Goal: Transaction & Acquisition: Obtain resource

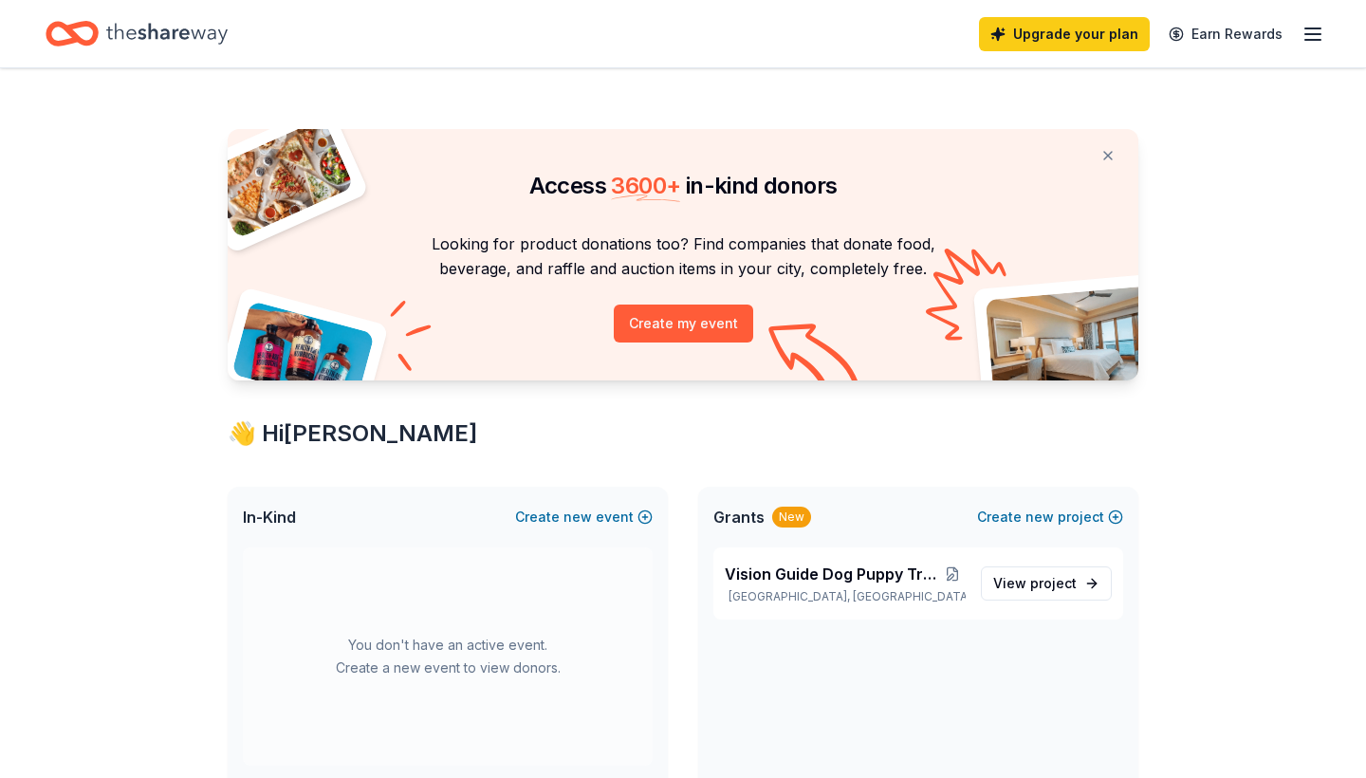
click at [1304, 37] on icon "button" at bounding box center [1312, 34] width 23 height 23
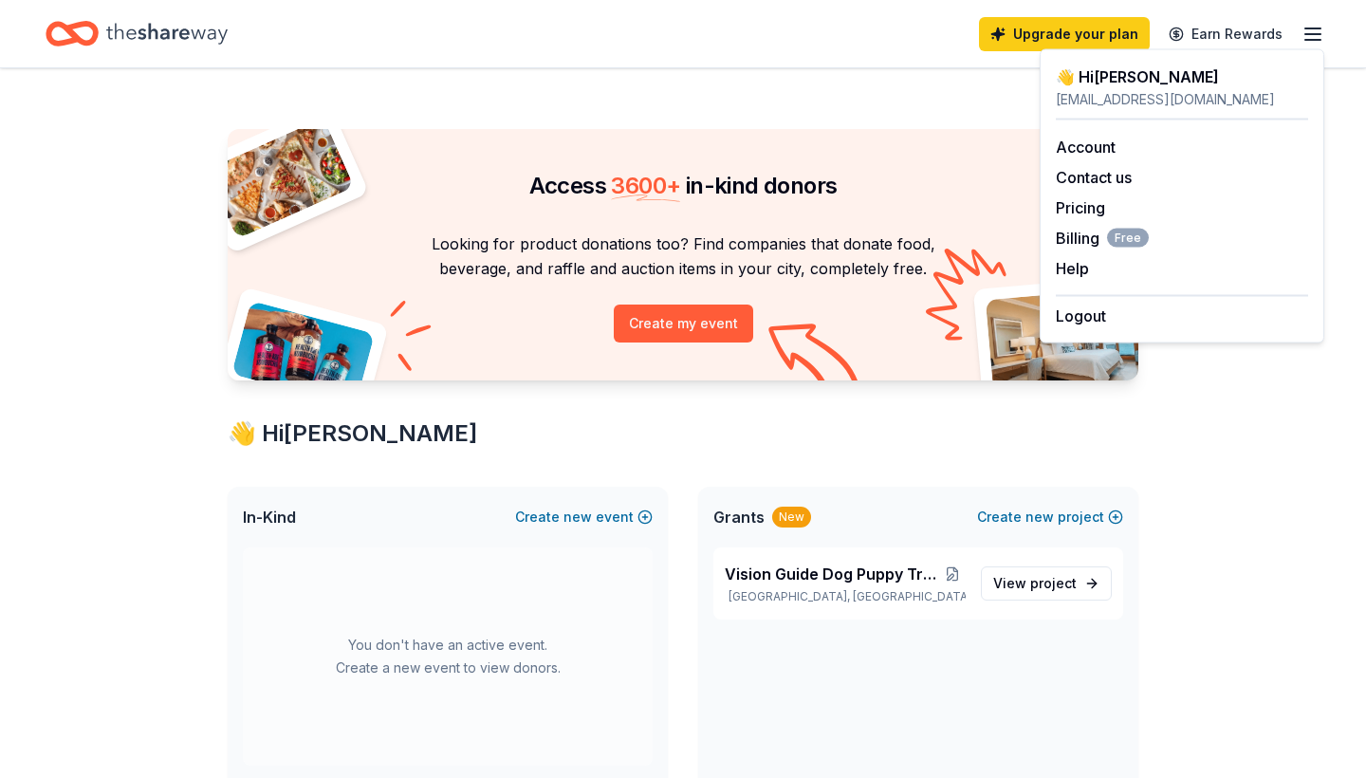
click at [951, 422] on div "👋 Hi [PERSON_NAME]" at bounding box center [683, 433] width 911 height 30
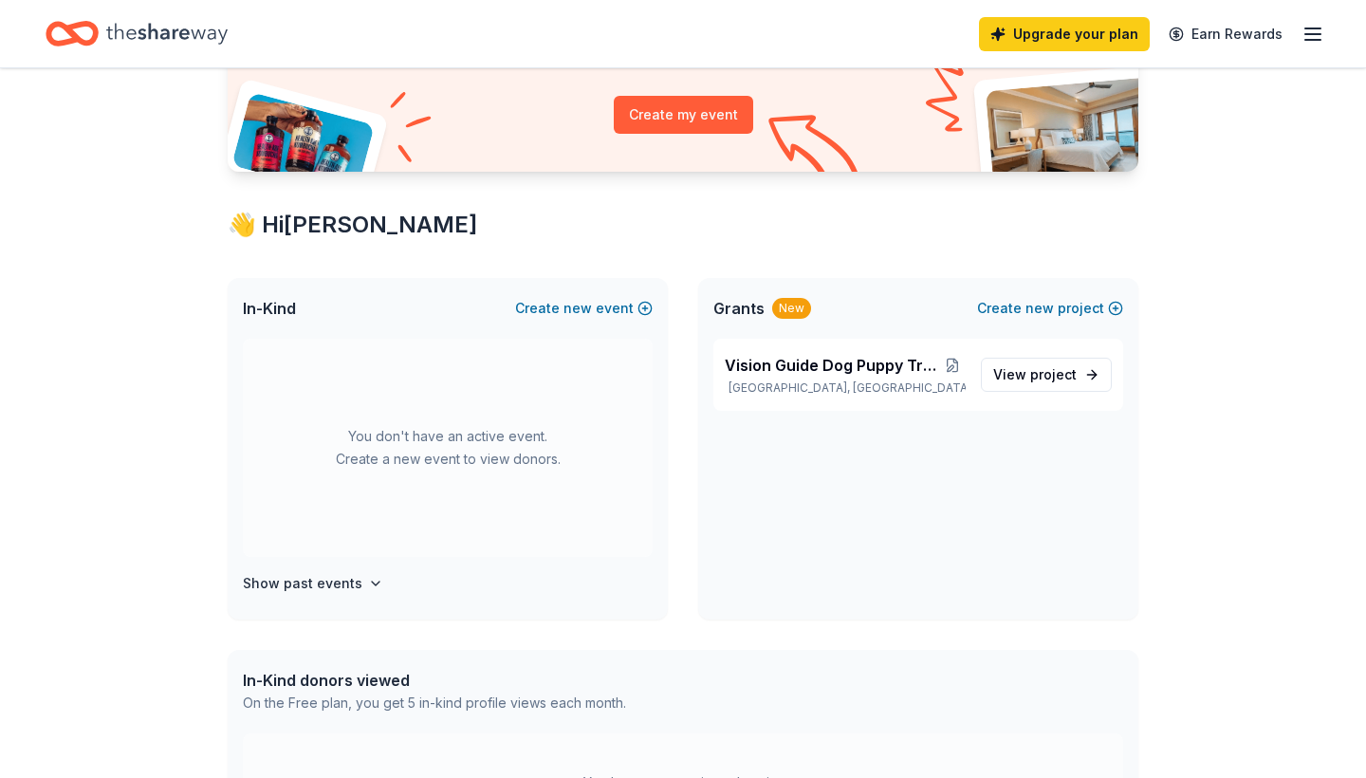
scroll to position [132, 0]
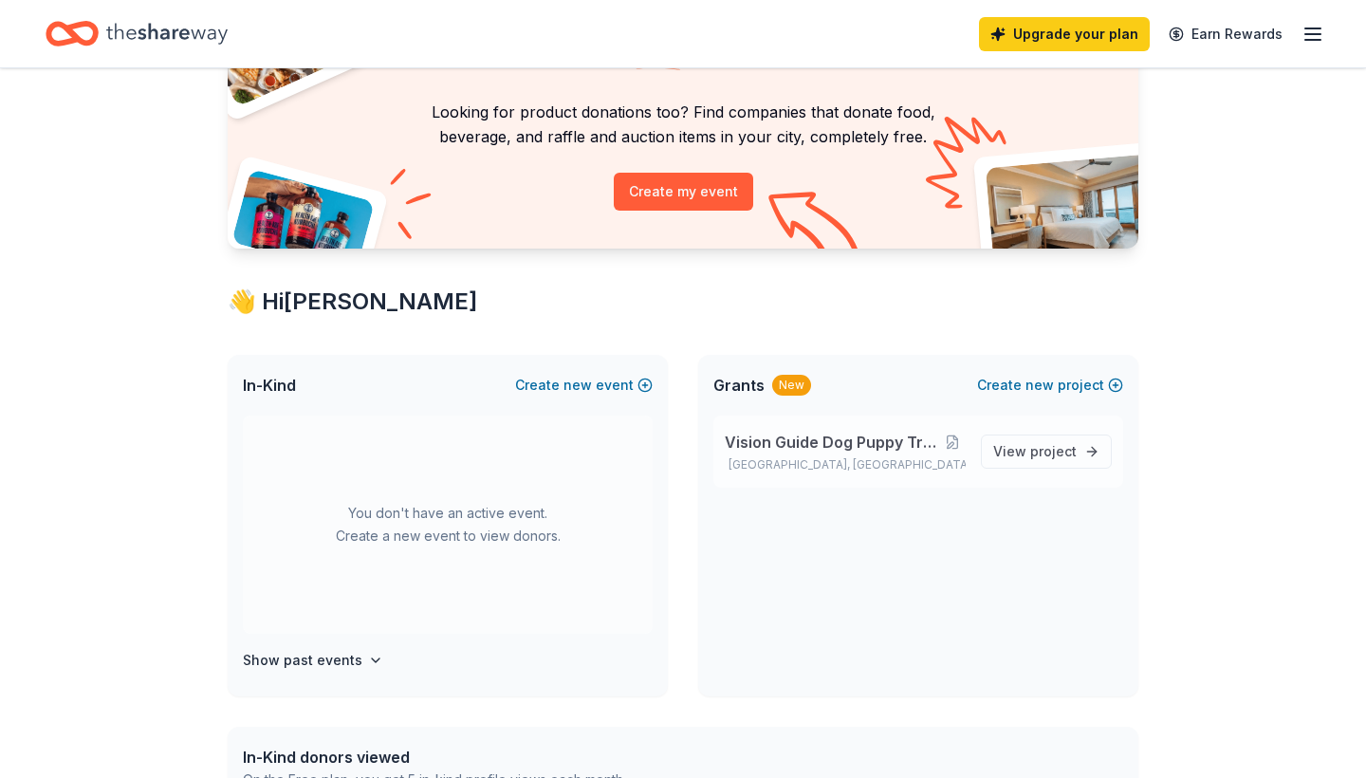
click at [796, 466] on p "[GEOGRAPHIC_DATA], [GEOGRAPHIC_DATA]" at bounding box center [845, 464] width 241 height 15
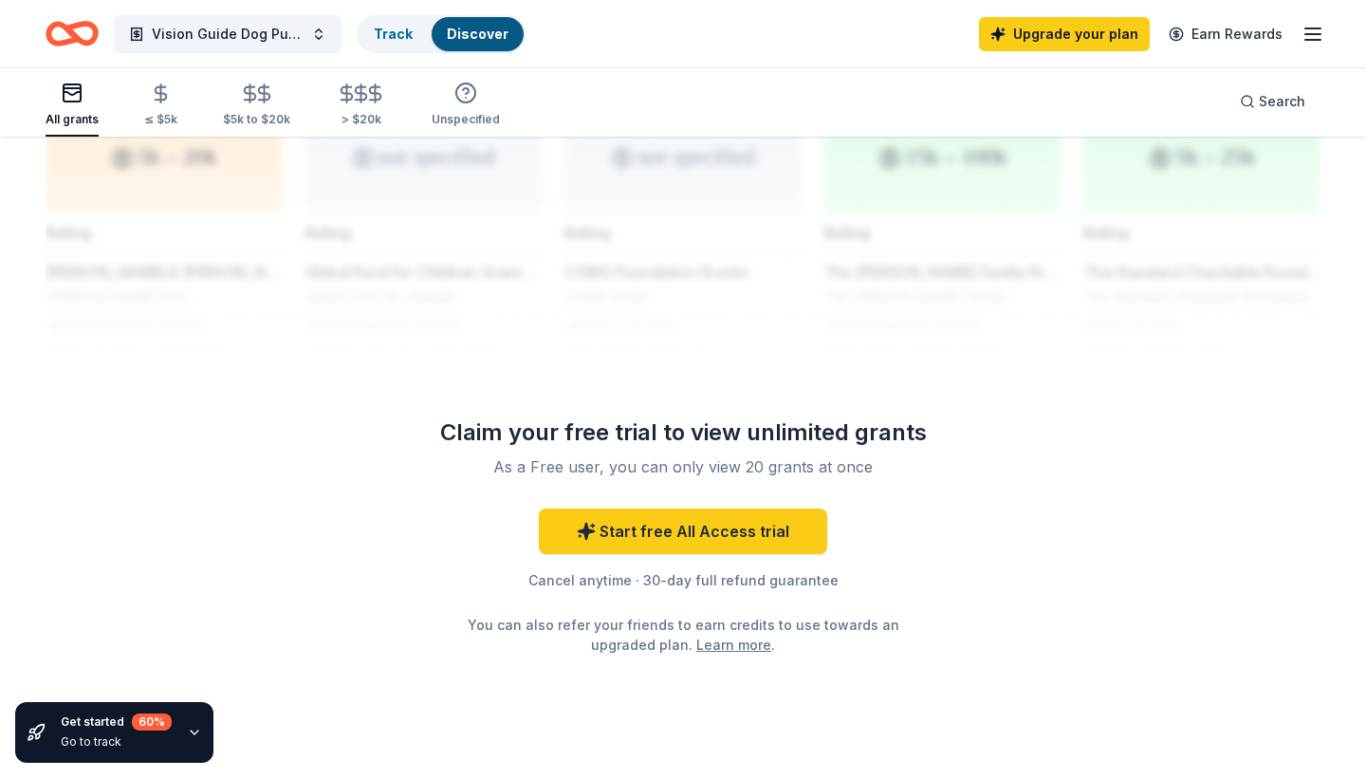
scroll to position [1597, 0]
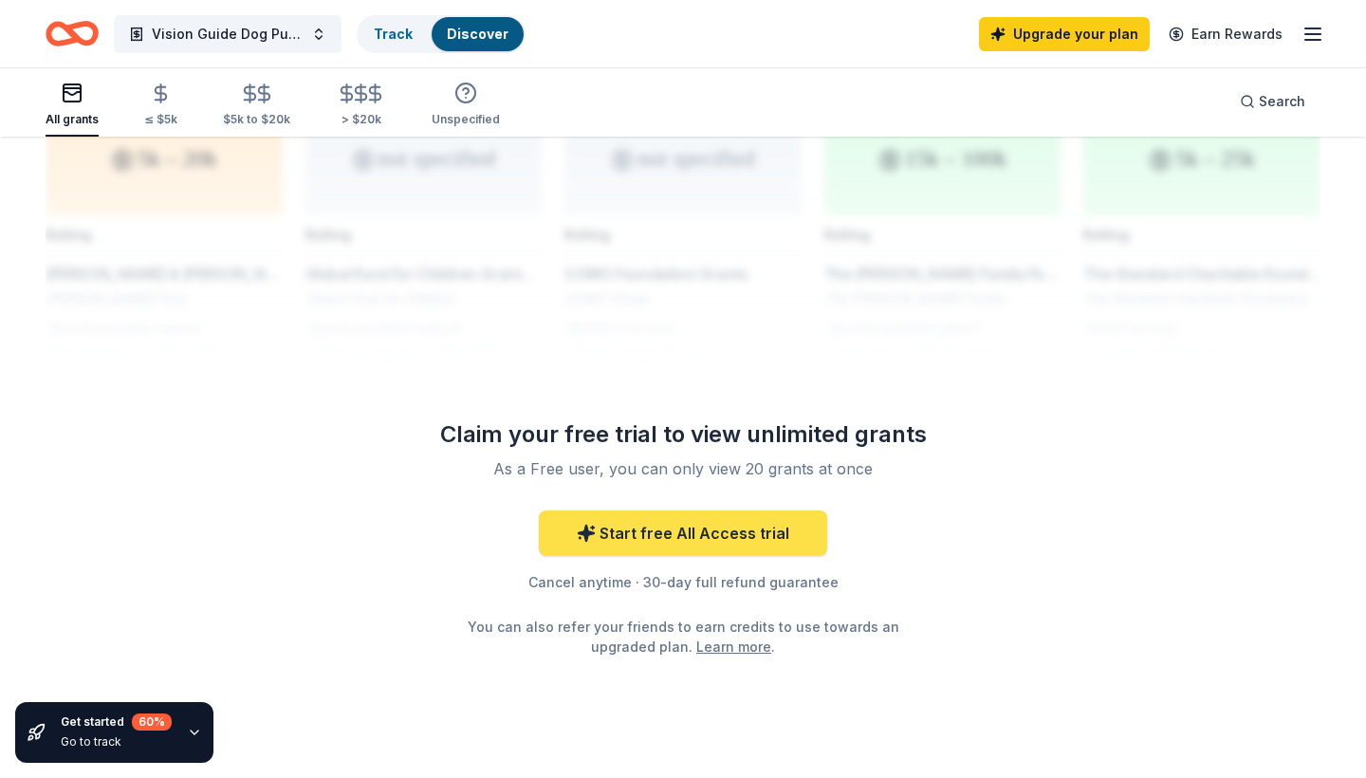
click at [759, 510] on link "Start free All Access trial" at bounding box center [683, 533] width 288 height 46
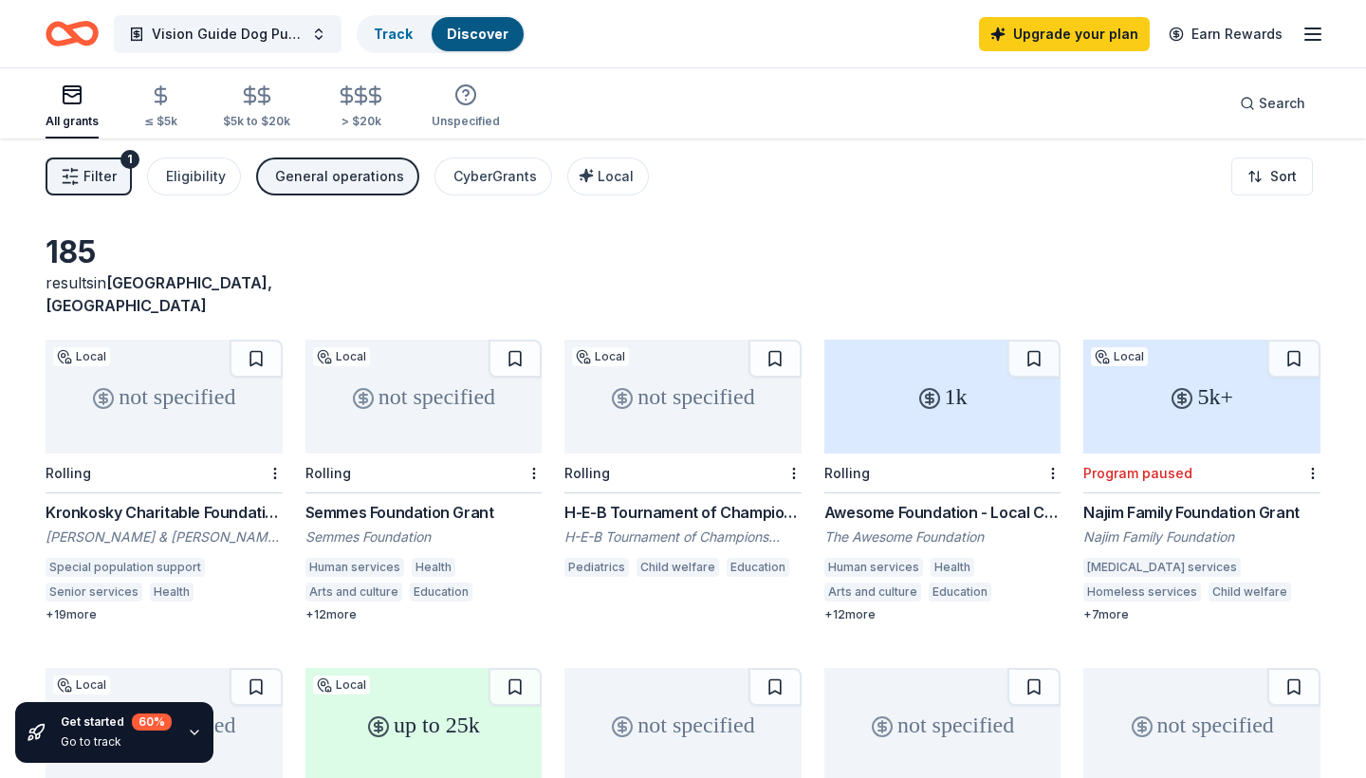
scroll to position [0, 0]
click at [86, 175] on span "Filter" at bounding box center [99, 176] width 33 height 23
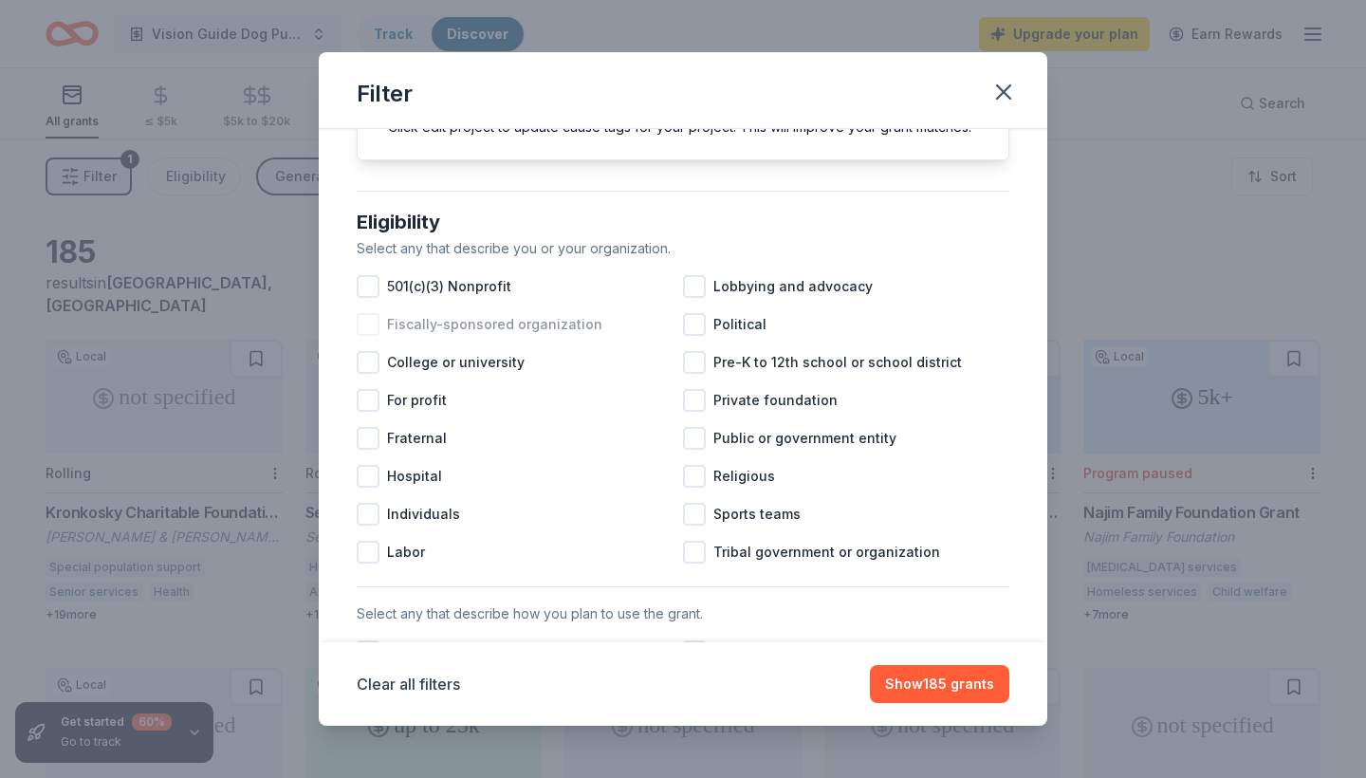
scroll to position [136, 0]
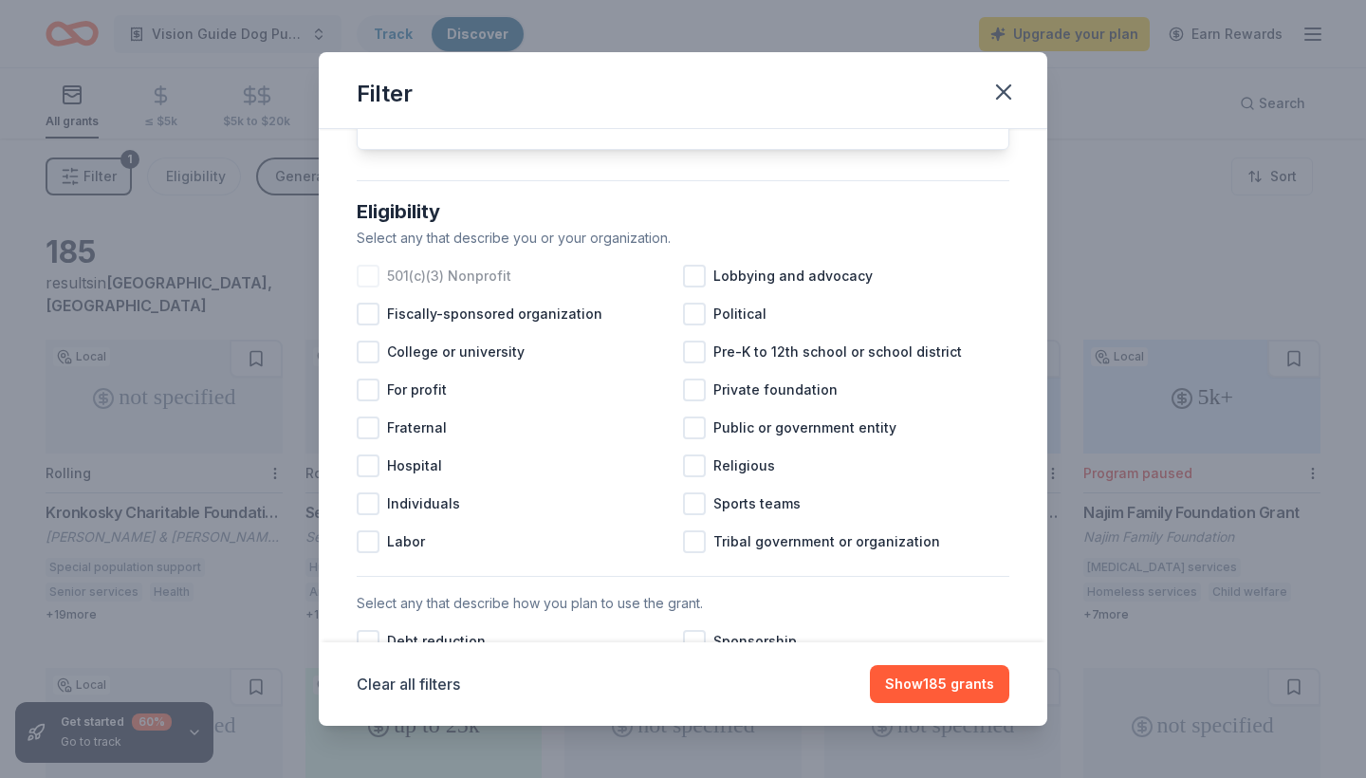
click at [377, 269] on div at bounding box center [368, 276] width 23 height 23
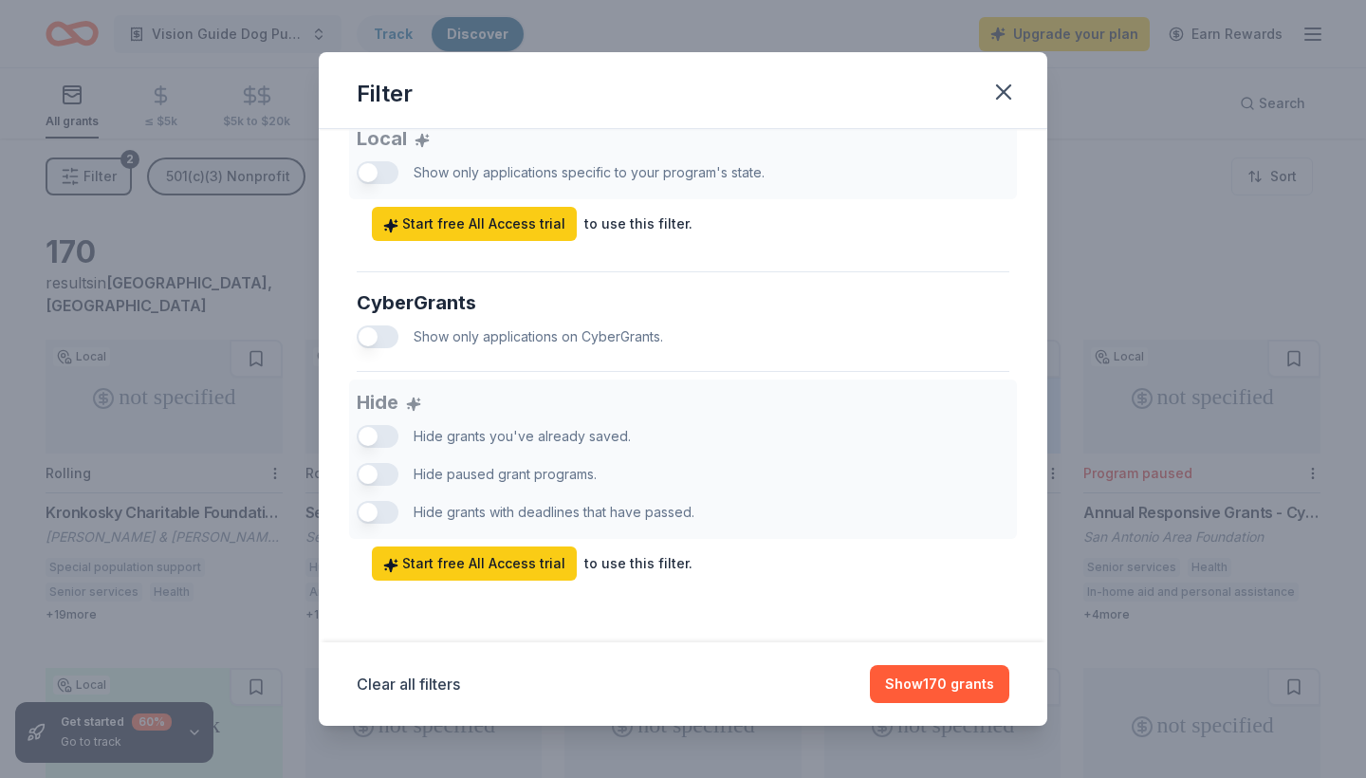
scroll to position [1099, 0]
click at [898, 679] on button "Show 170 grants" at bounding box center [939, 684] width 139 height 38
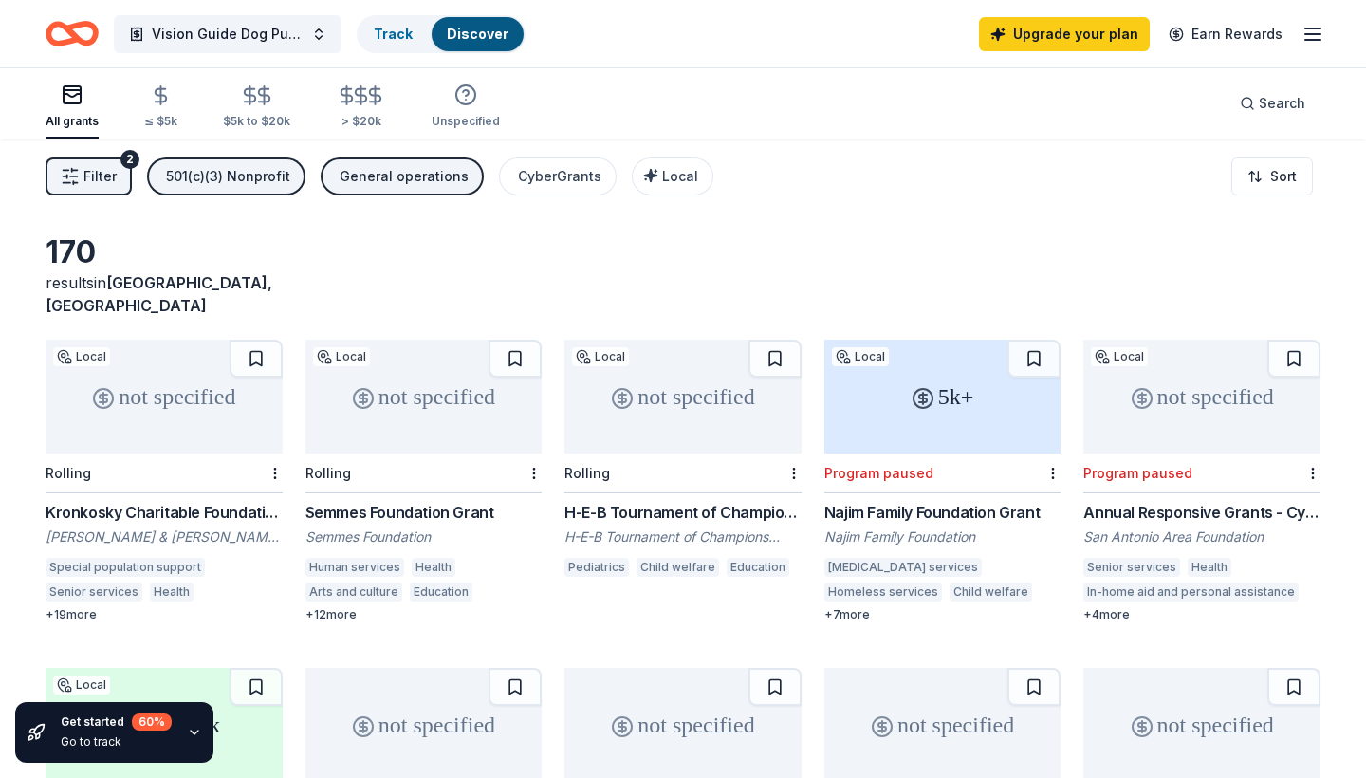
click at [244, 501] on div "Kronkosky Charitable Foundation Grant" at bounding box center [164, 512] width 237 height 23
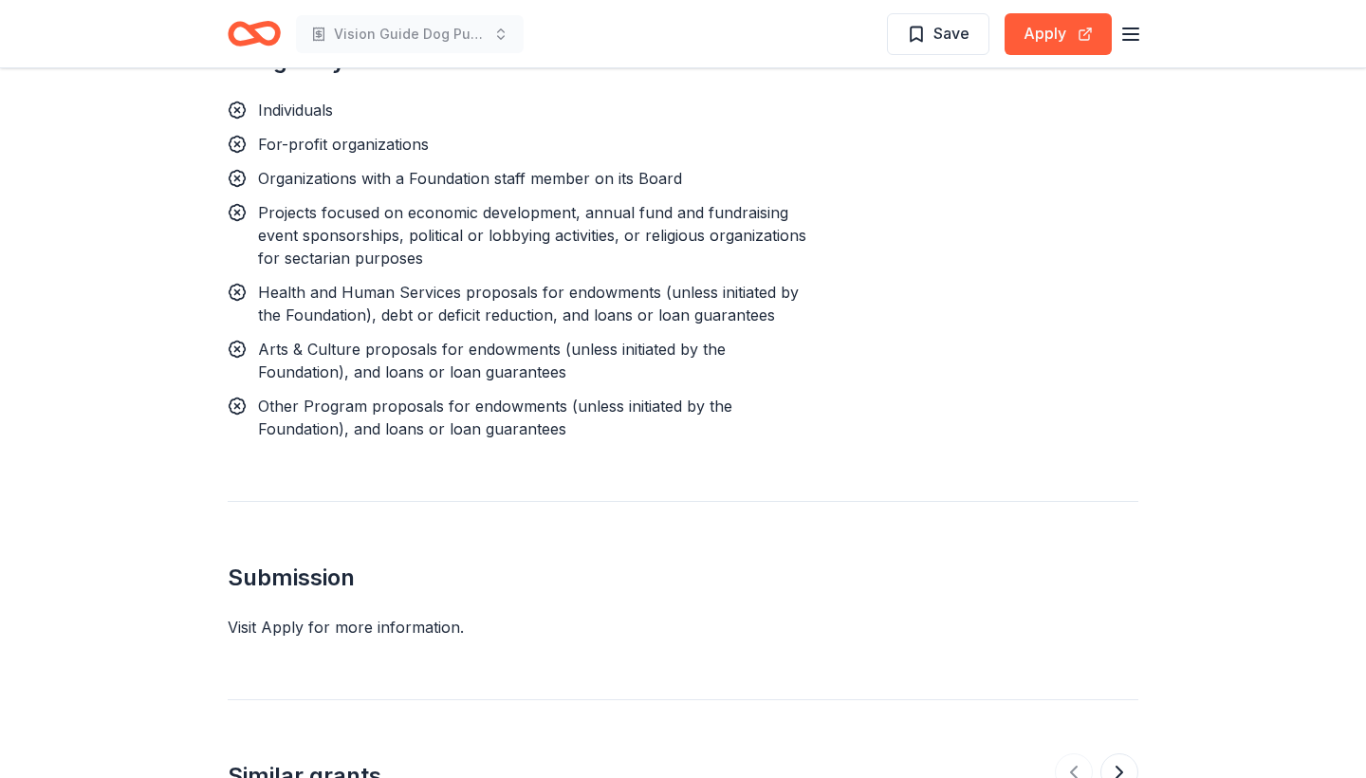
scroll to position [2170, 0]
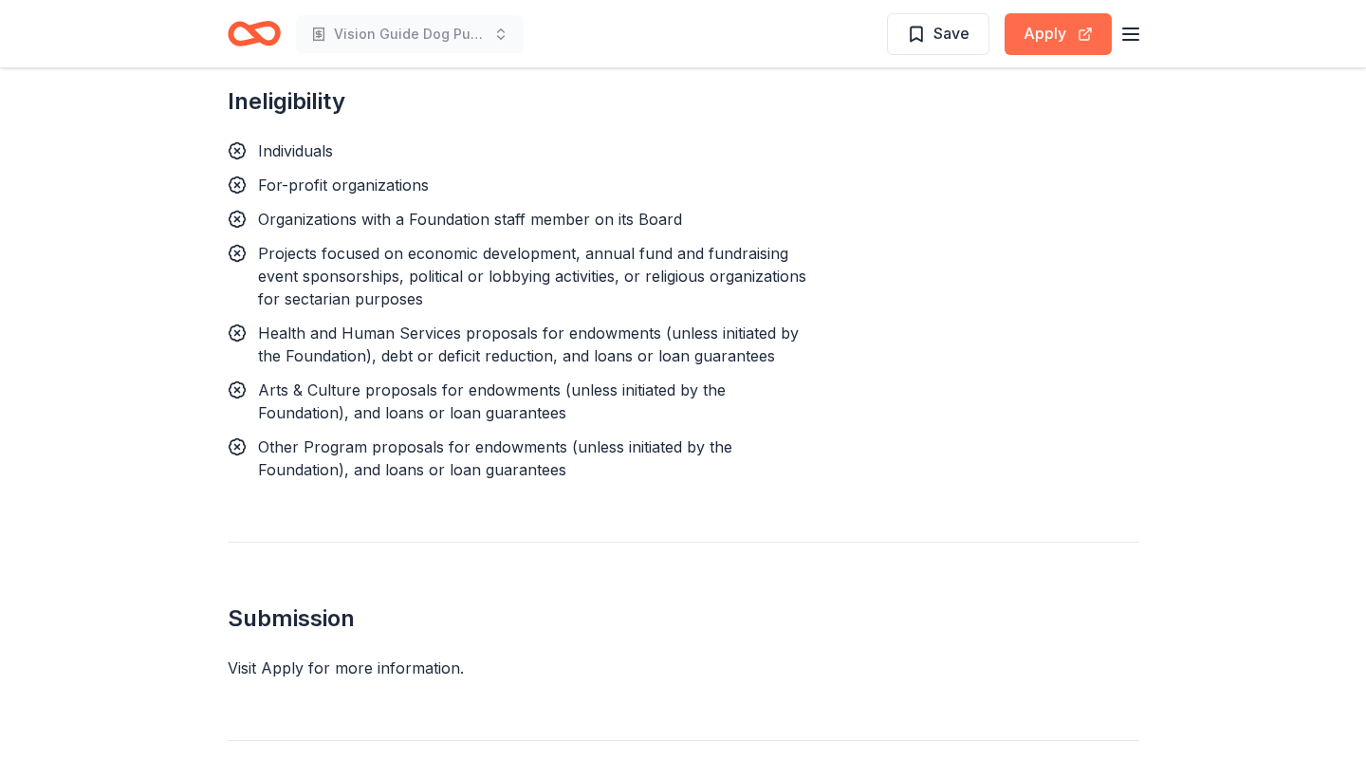
click at [1046, 38] on button "Apply" at bounding box center [1057, 34] width 107 height 42
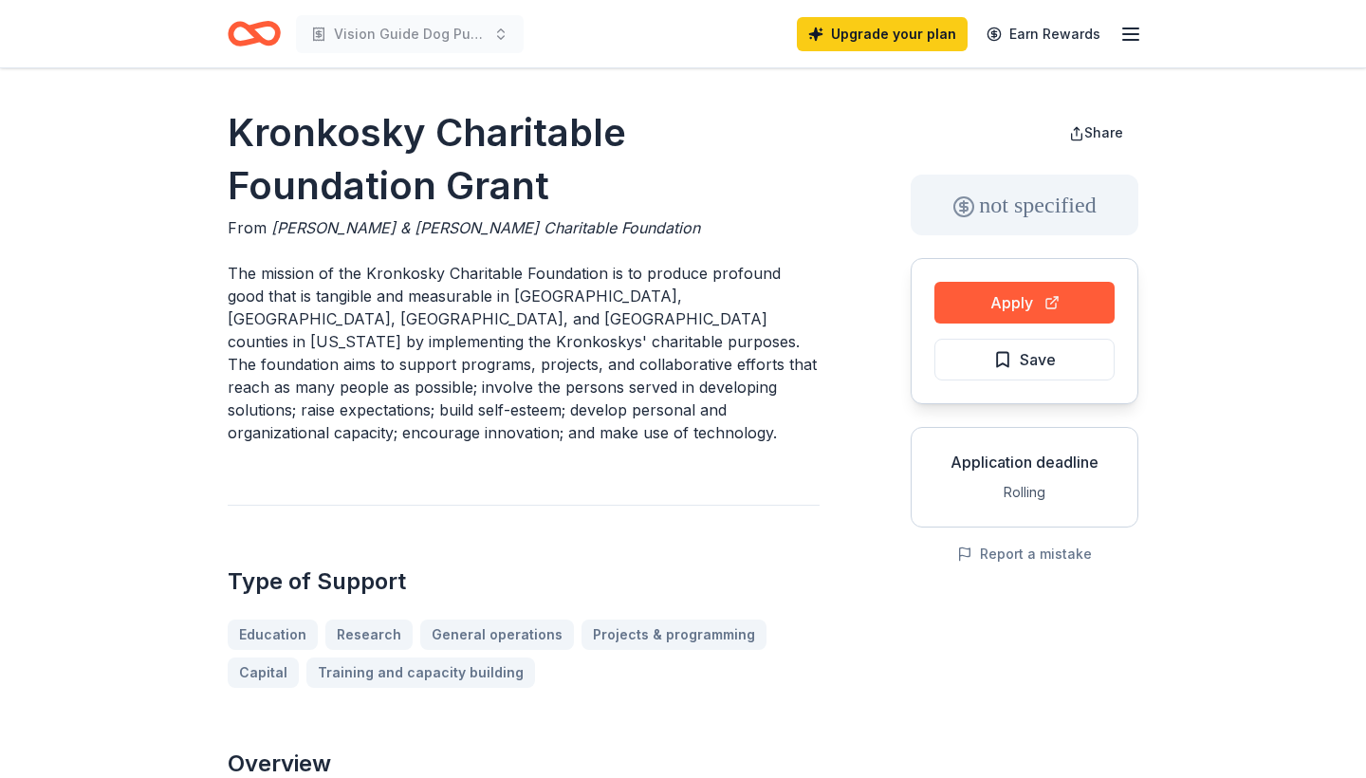
scroll to position [0, 0]
